Goal: Check status

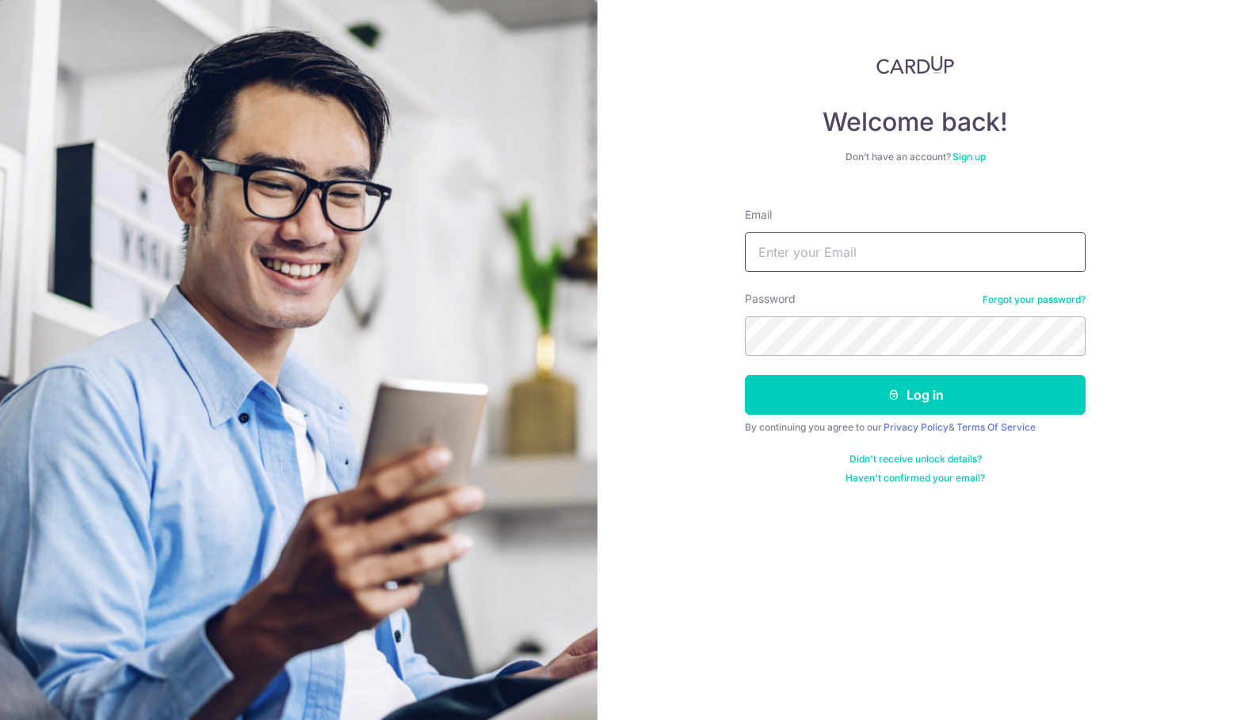
click at [855, 258] on input "Email" at bounding box center [915, 252] width 341 height 40
type input "[EMAIL_ADDRESS][DOMAIN_NAME]"
click at [745, 375] on button "Log in" at bounding box center [915, 395] width 341 height 40
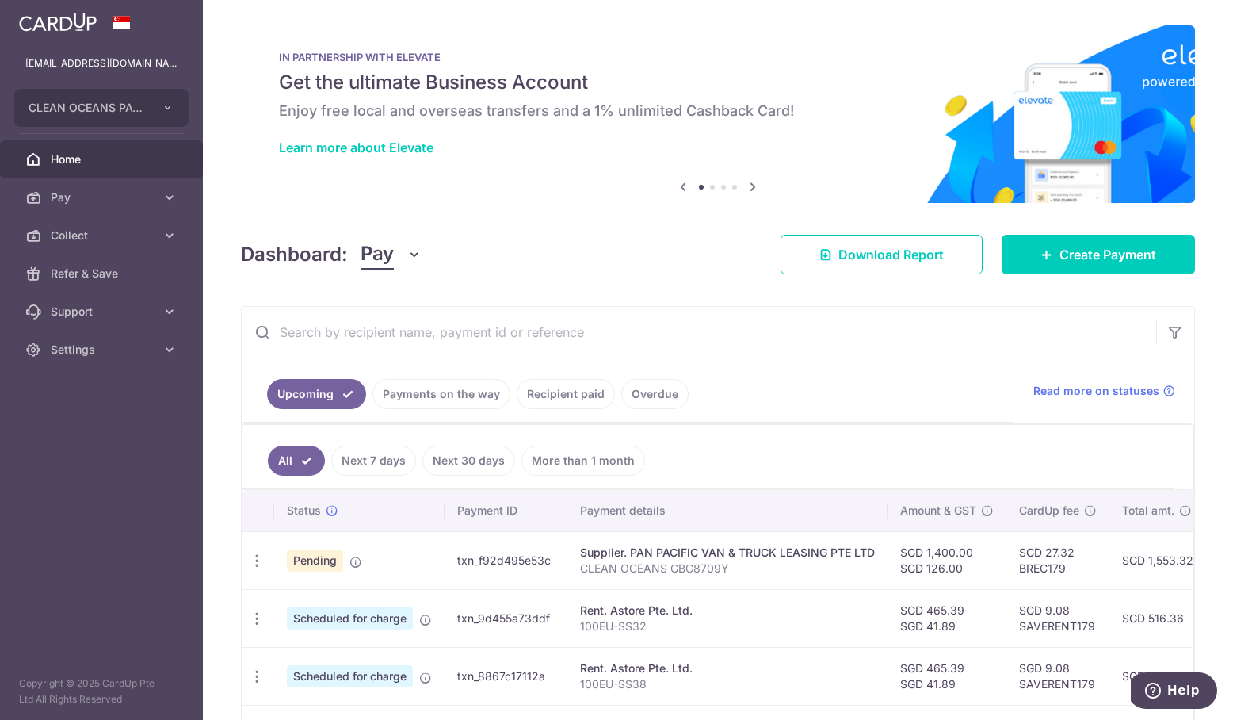
scroll to position [265, 0]
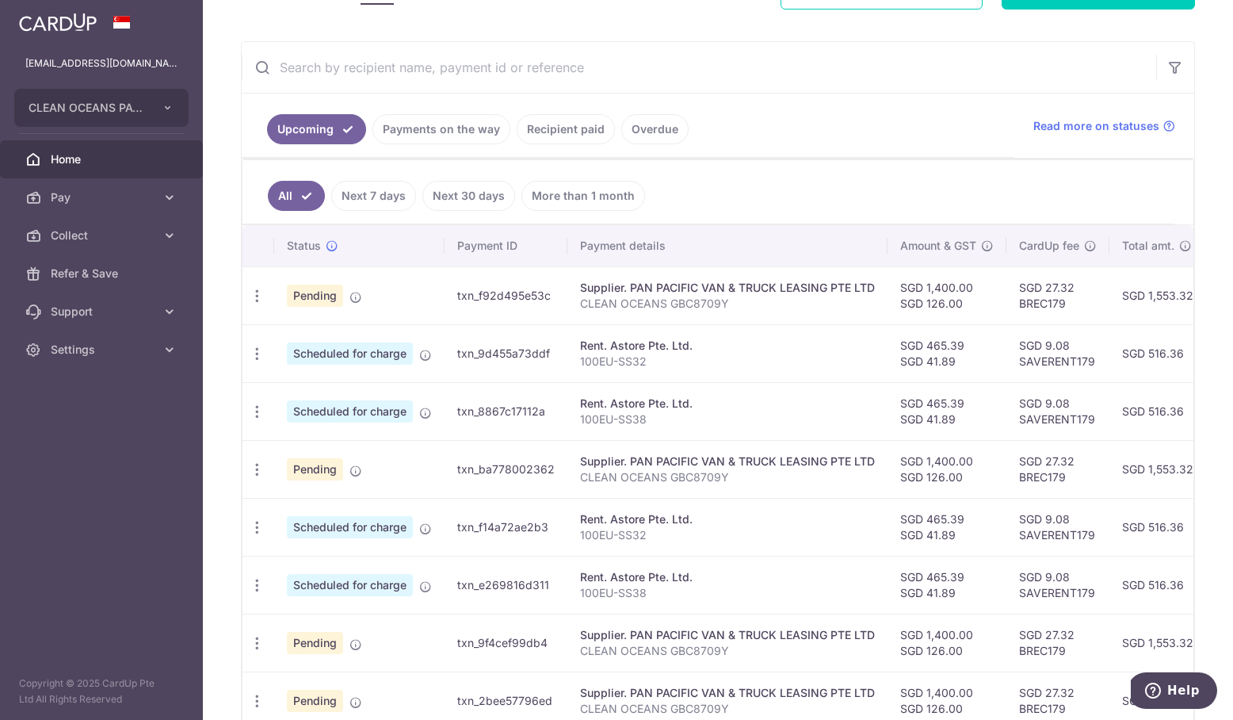
click at [441, 140] on link "Payments on the way" at bounding box center [442, 129] width 138 height 30
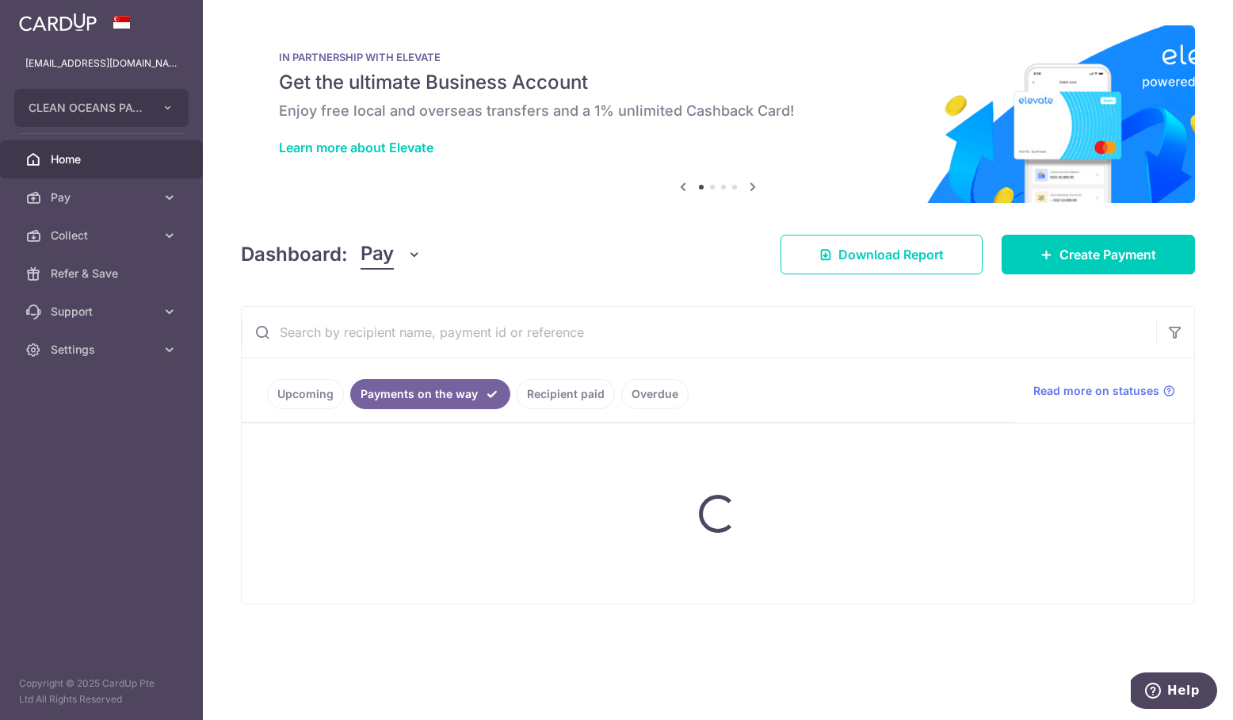
scroll to position [0, 0]
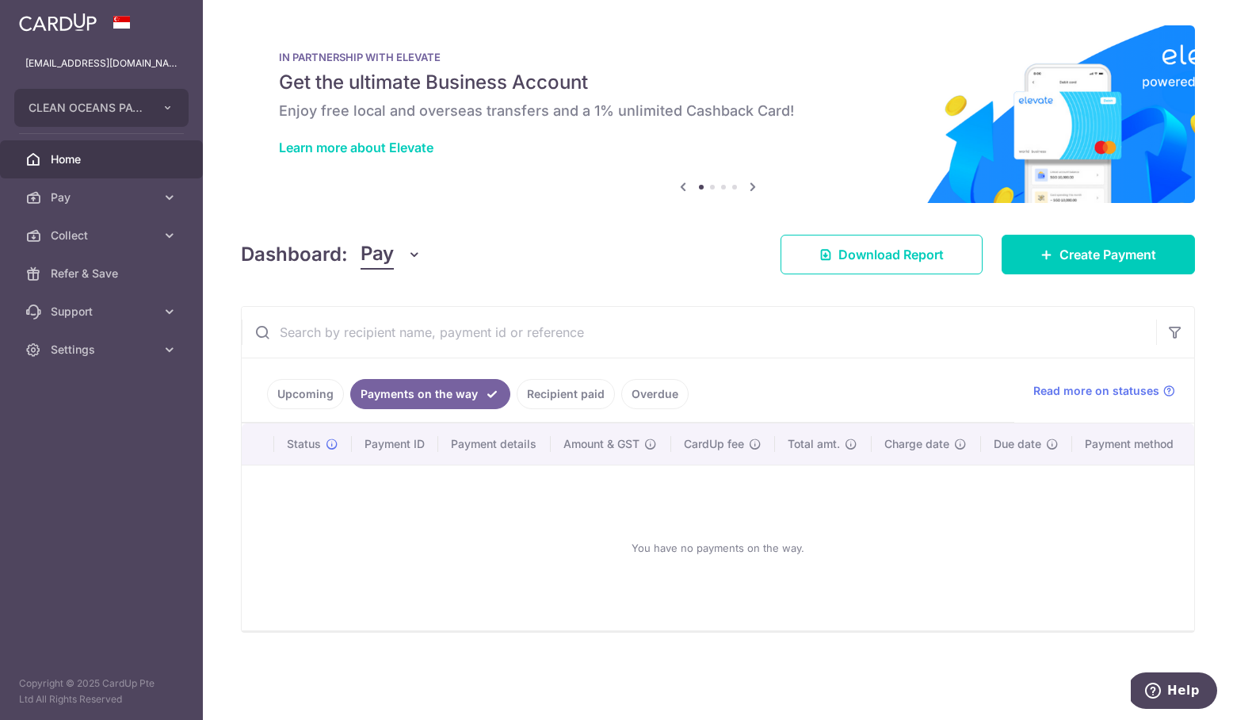
click at [564, 373] on ul "Upcoming Payments on the way Recipient paid Overdue" at bounding box center [628, 390] width 773 height 64
click at [560, 387] on link "Recipient paid" at bounding box center [566, 394] width 98 height 30
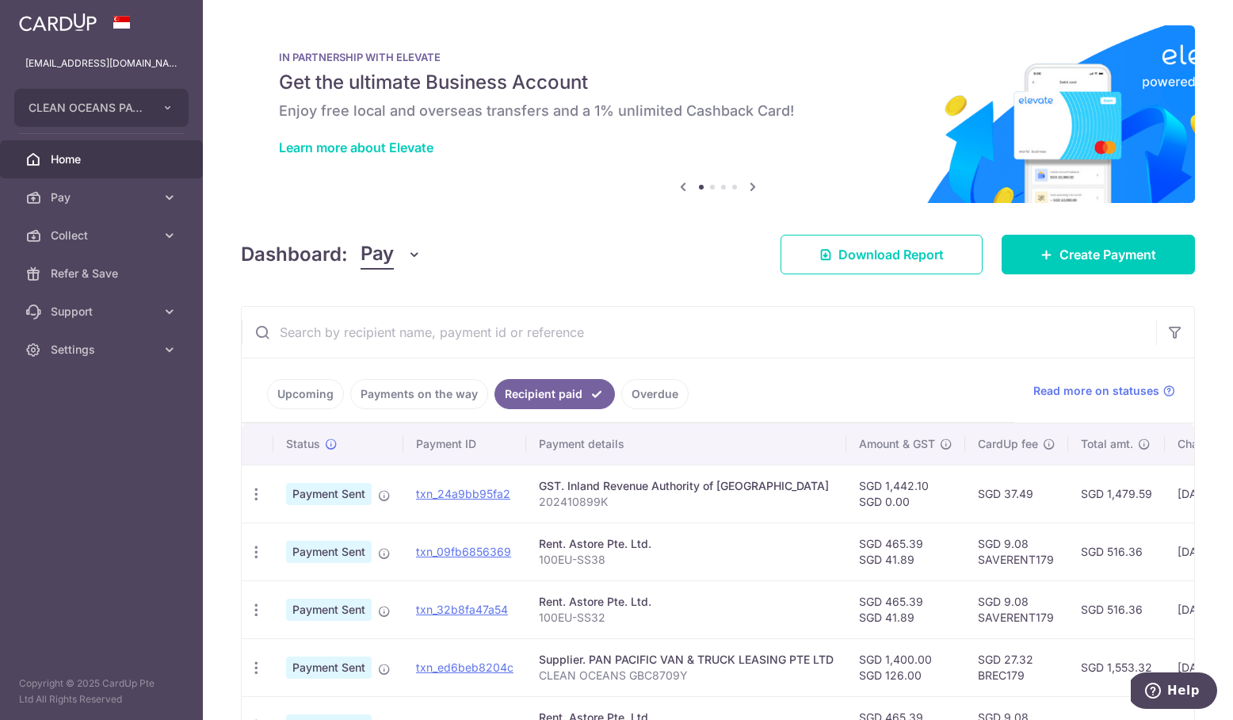
scroll to position [67, 0]
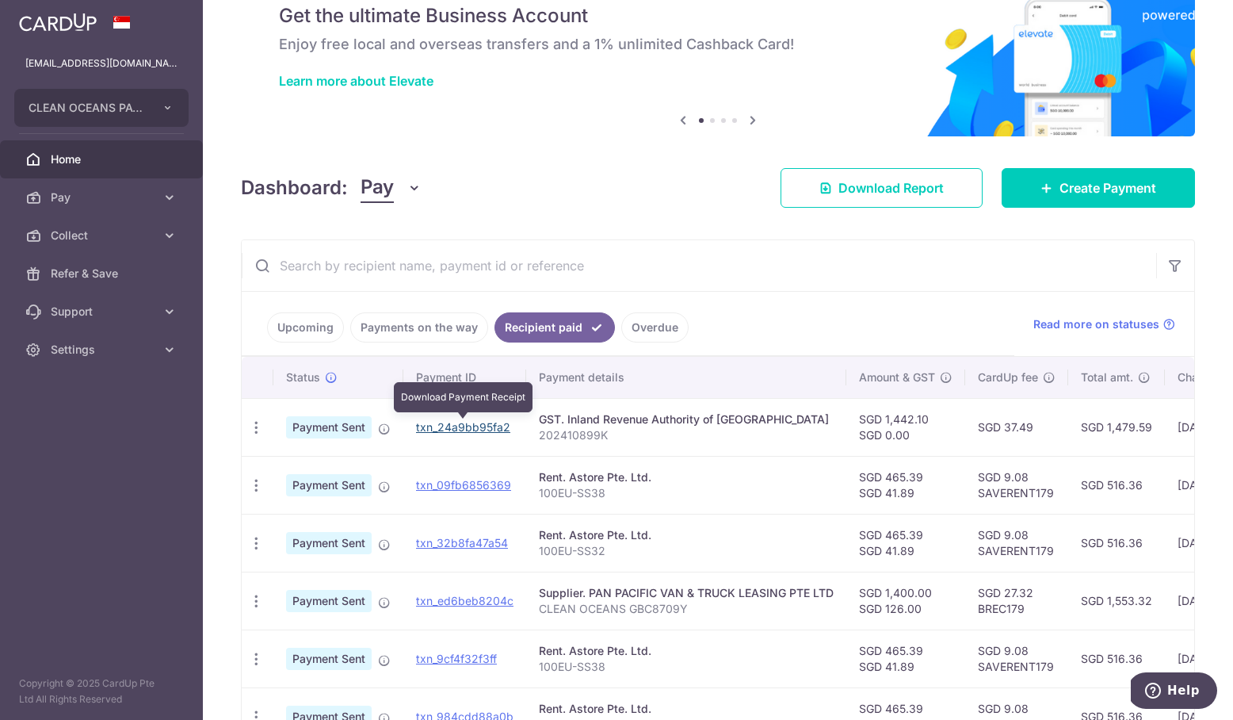
click at [487, 427] on link "txn_24a9bb95fa2" at bounding box center [463, 426] width 94 height 13
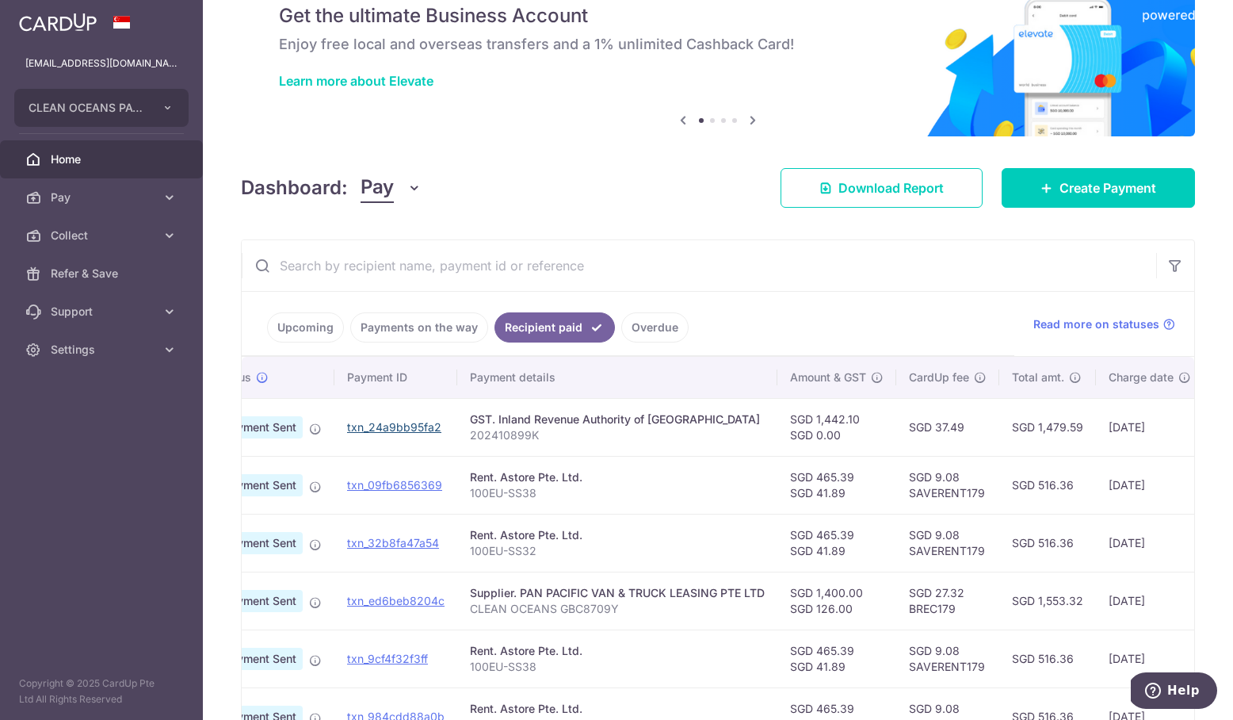
scroll to position [0, 0]
